Goal: Information Seeking & Learning: Understand process/instructions

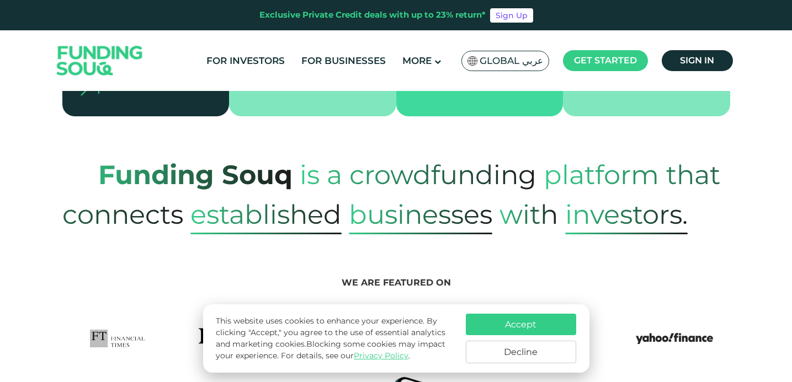
scroll to position [424, 0]
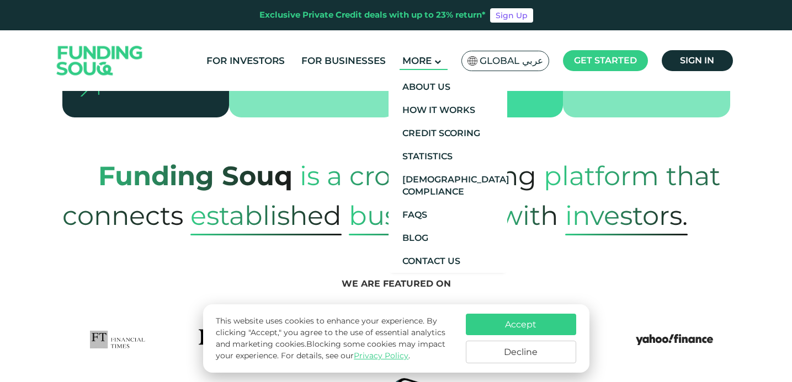
click at [420, 58] on span "More" at bounding box center [416, 60] width 29 height 11
click at [420, 236] on link "Blog" at bounding box center [447, 238] width 119 height 23
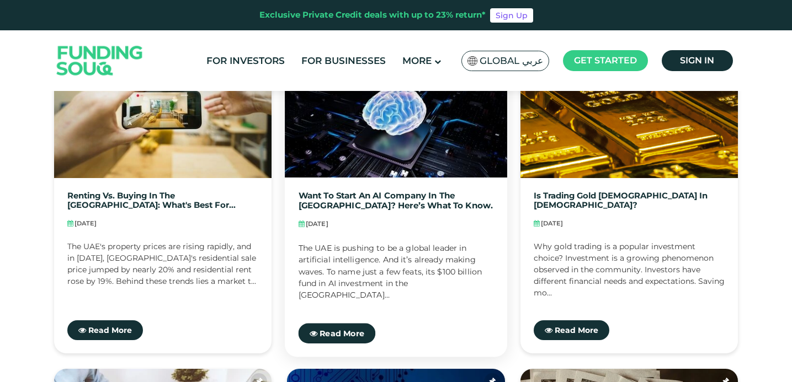
scroll to position [632, 0]
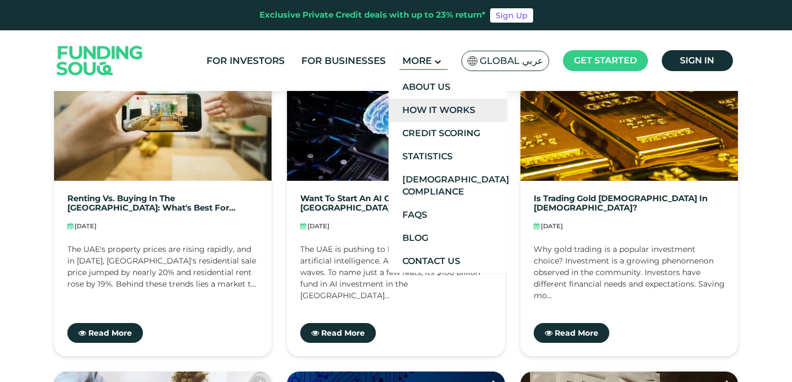
click at [435, 106] on link "How It Works" at bounding box center [447, 110] width 119 height 23
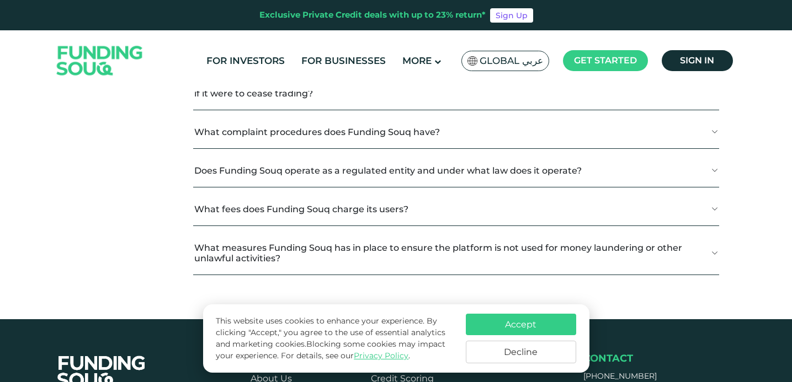
scroll to position [1327, 0]
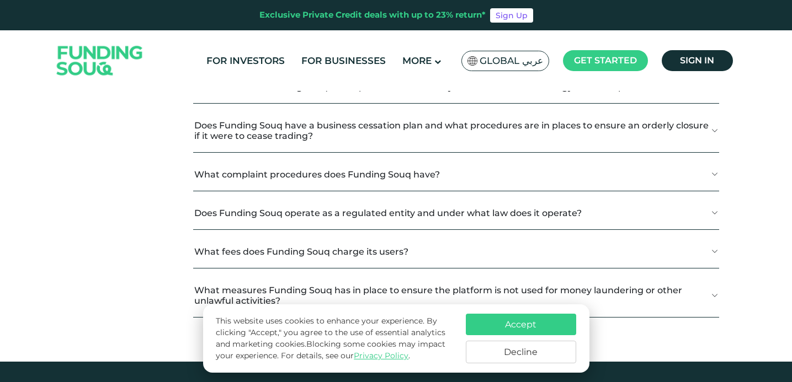
scroll to position [1338, 0]
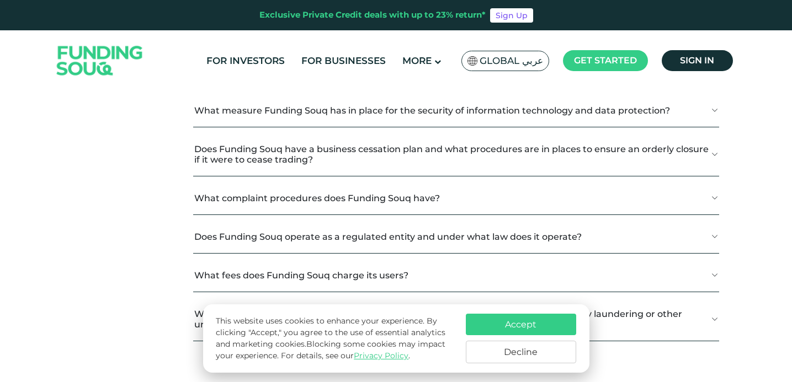
click at [102, 15] on link "CRS" at bounding box center [122, 3] width 120 height 23
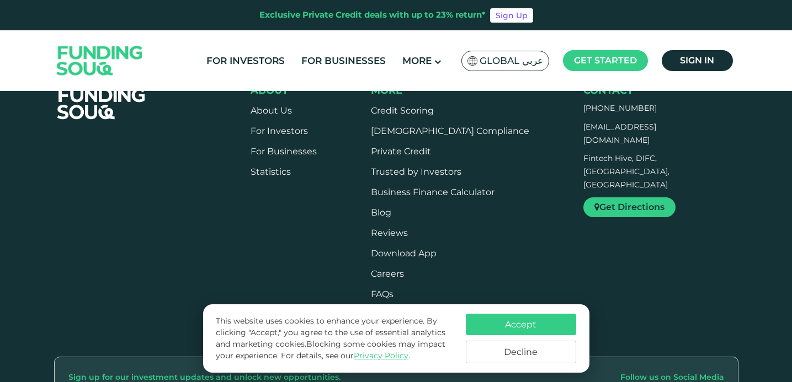
scroll to position [1528, 0]
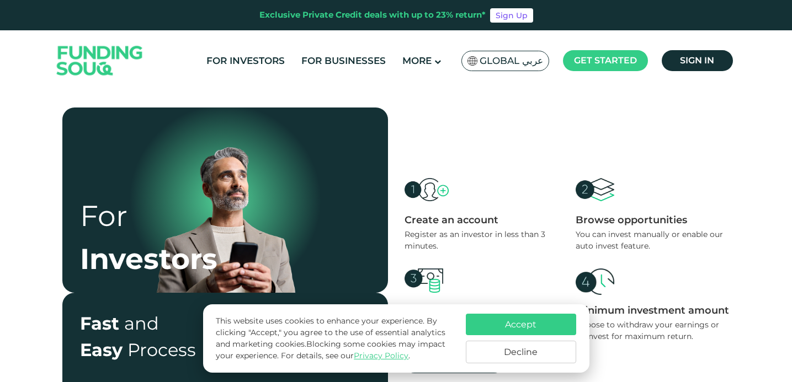
scroll to position [244, 0]
